Goal: Information Seeking & Learning: Learn about a topic

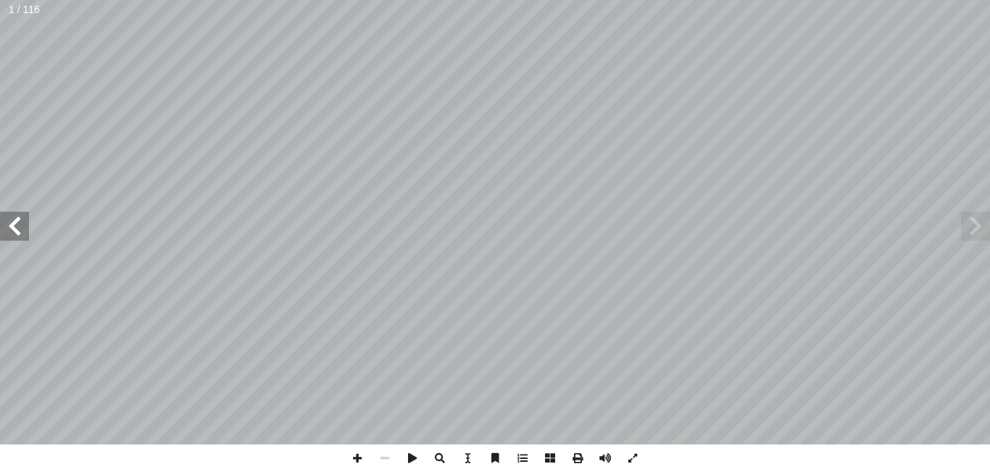
click at [19, 227] on span at bounding box center [14, 226] width 29 height 29
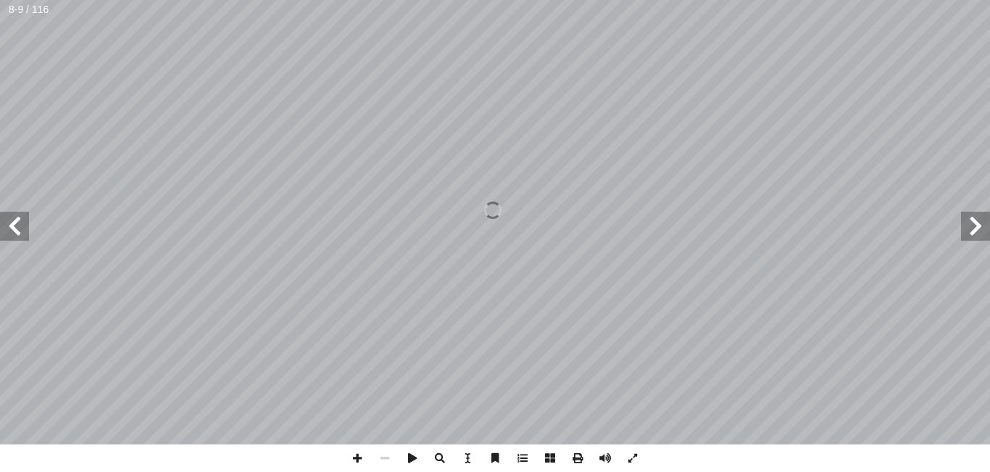
click at [19, 227] on span at bounding box center [14, 226] width 29 height 29
click at [17, 233] on span at bounding box center [14, 226] width 29 height 29
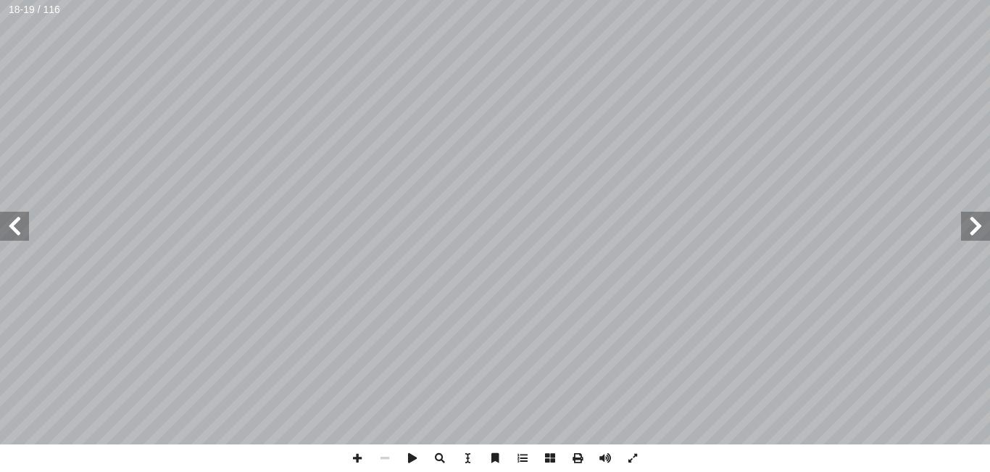
click at [17, 233] on span at bounding box center [14, 226] width 29 height 29
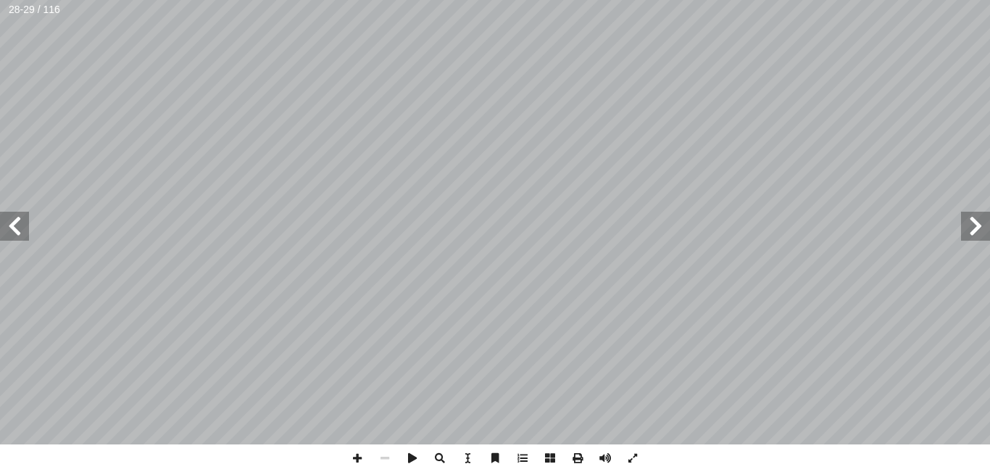
click at [17, 233] on span at bounding box center [14, 226] width 29 height 29
click at [354, 457] on span at bounding box center [358, 458] width 28 height 28
